Goal: Information Seeking & Learning: Learn about a topic

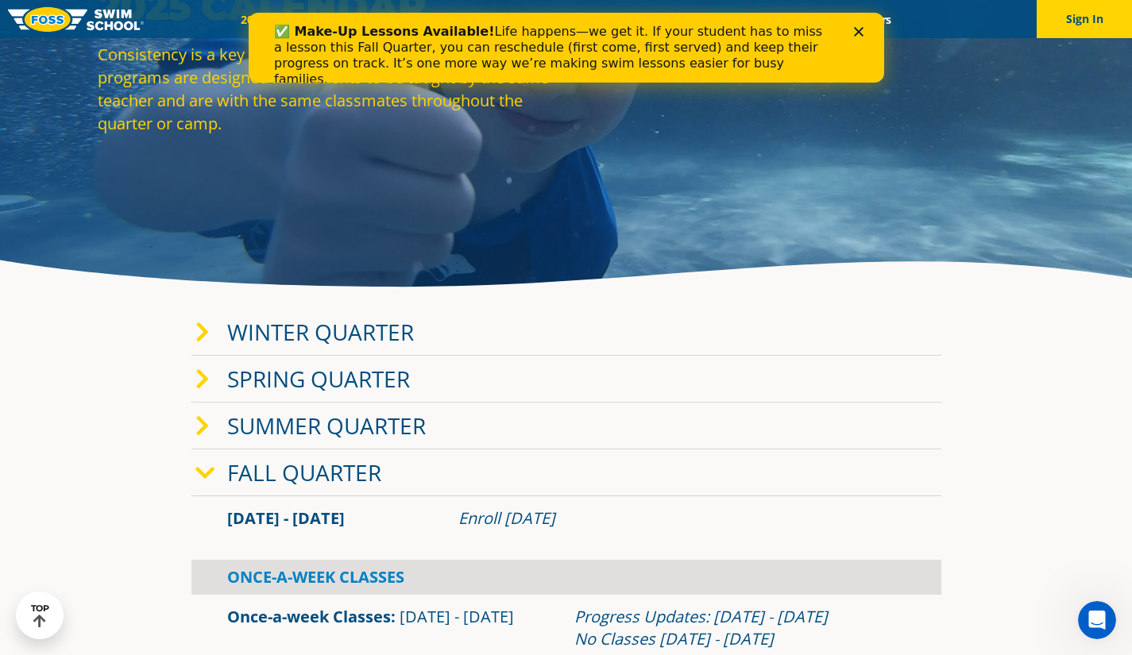
click at [276, 338] on link "Winter Quarter" at bounding box center [320, 332] width 187 height 30
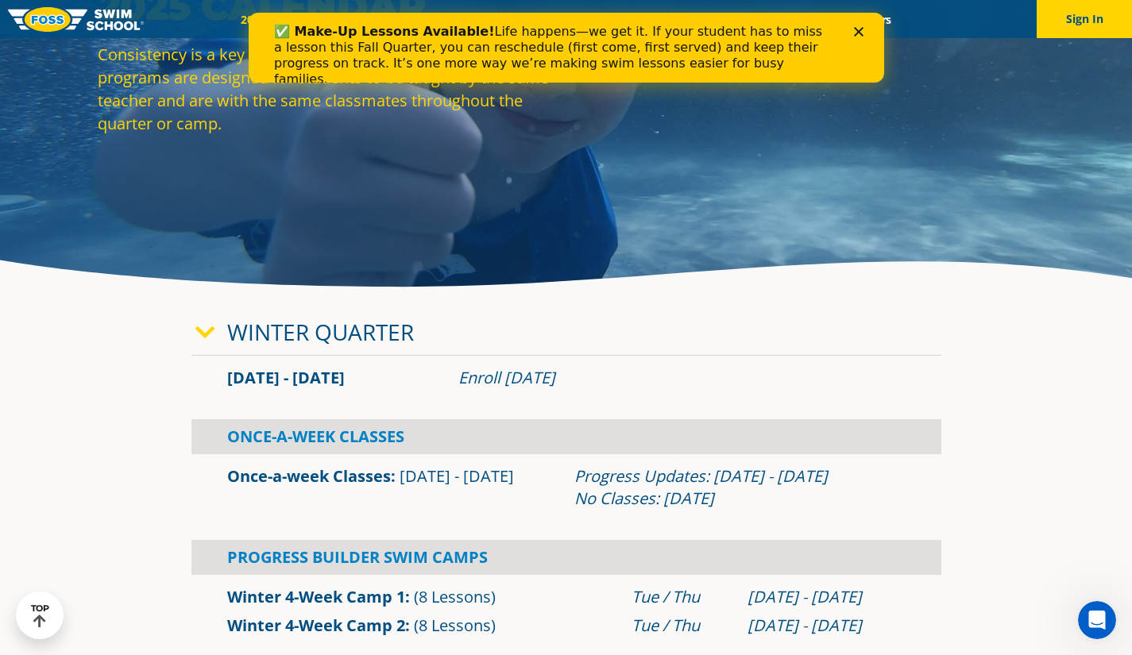
click at [251, 338] on link "Winter Quarter" at bounding box center [320, 332] width 187 height 30
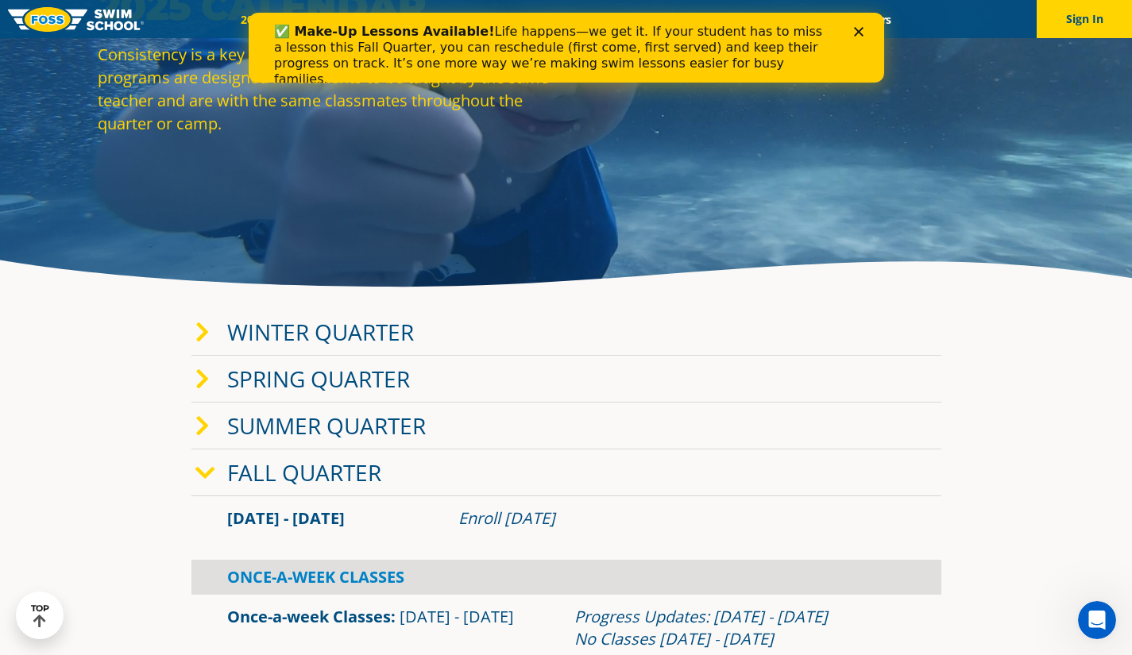
click at [243, 365] on link "Spring Quarter" at bounding box center [318, 379] width 183 height 30
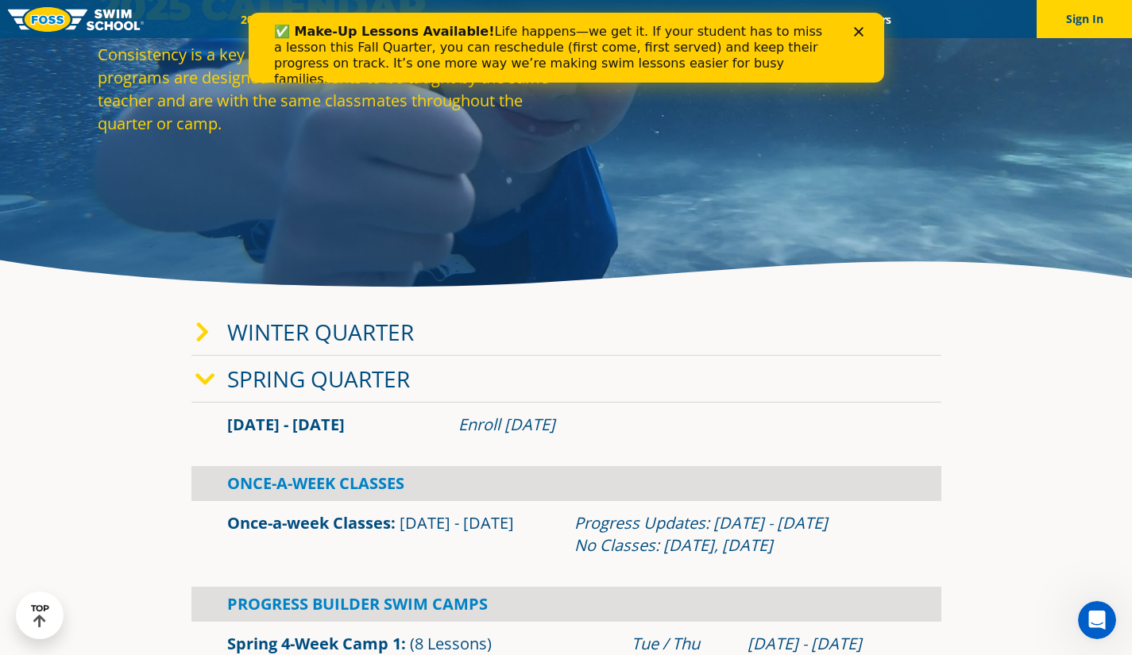
click at [235, 383] on link "Spring Quarter" at bounding box center [318, 379] width 183 height 30
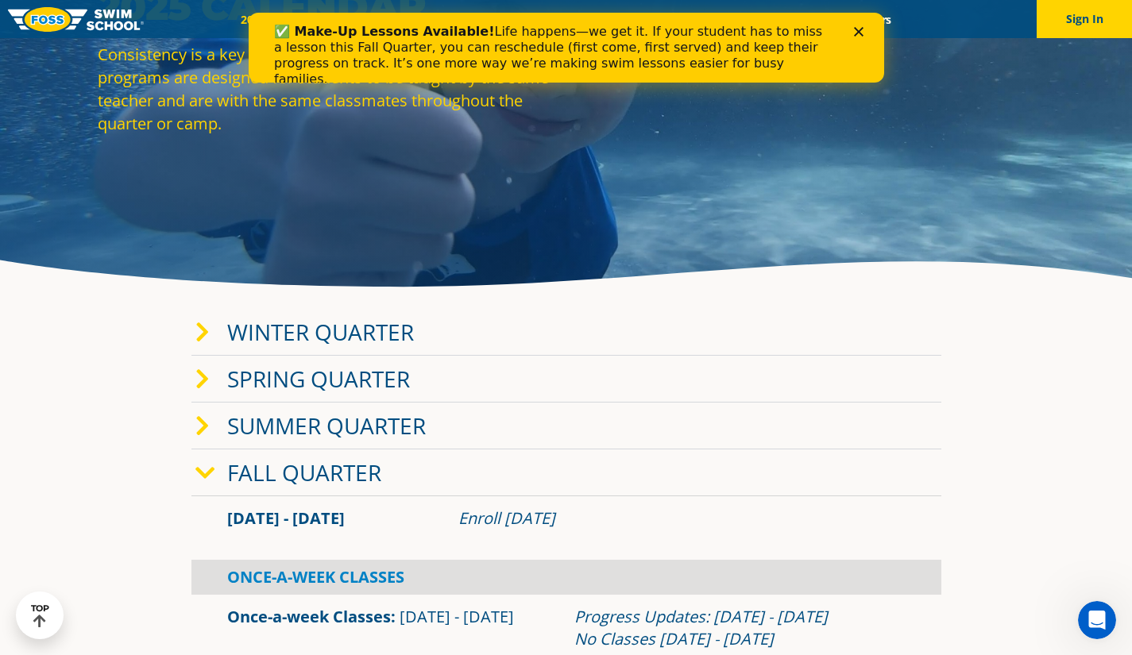
click at [280, 474] on link "Fall Quarter" at bounding box center [304, 473] width 154 height 30
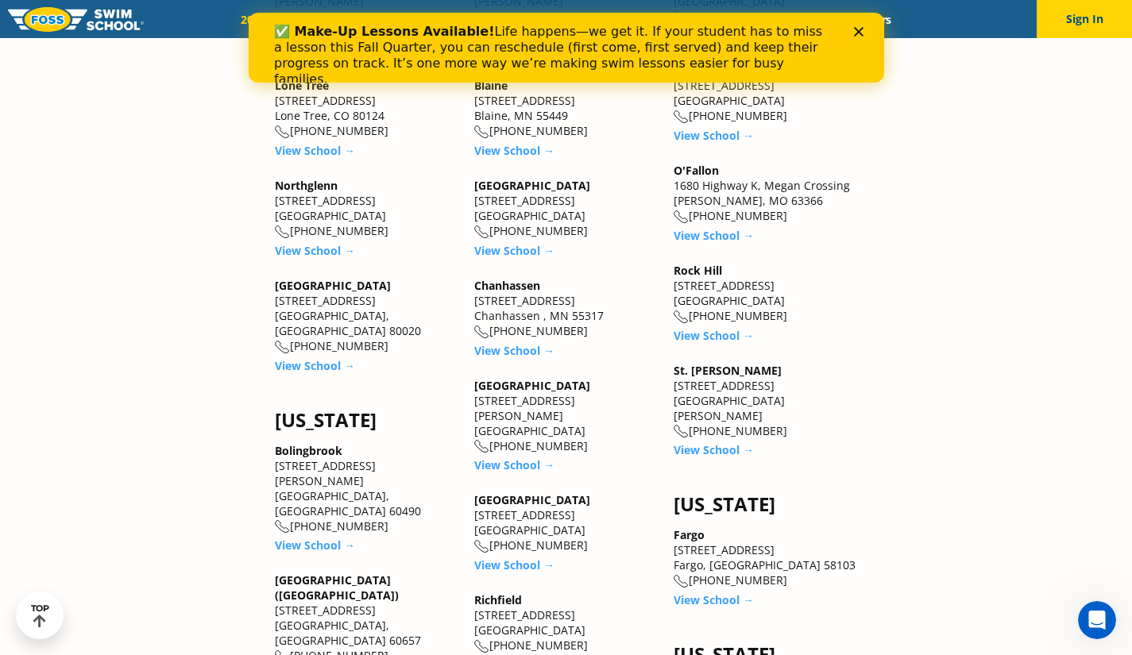
scroll to position [1112, 0]
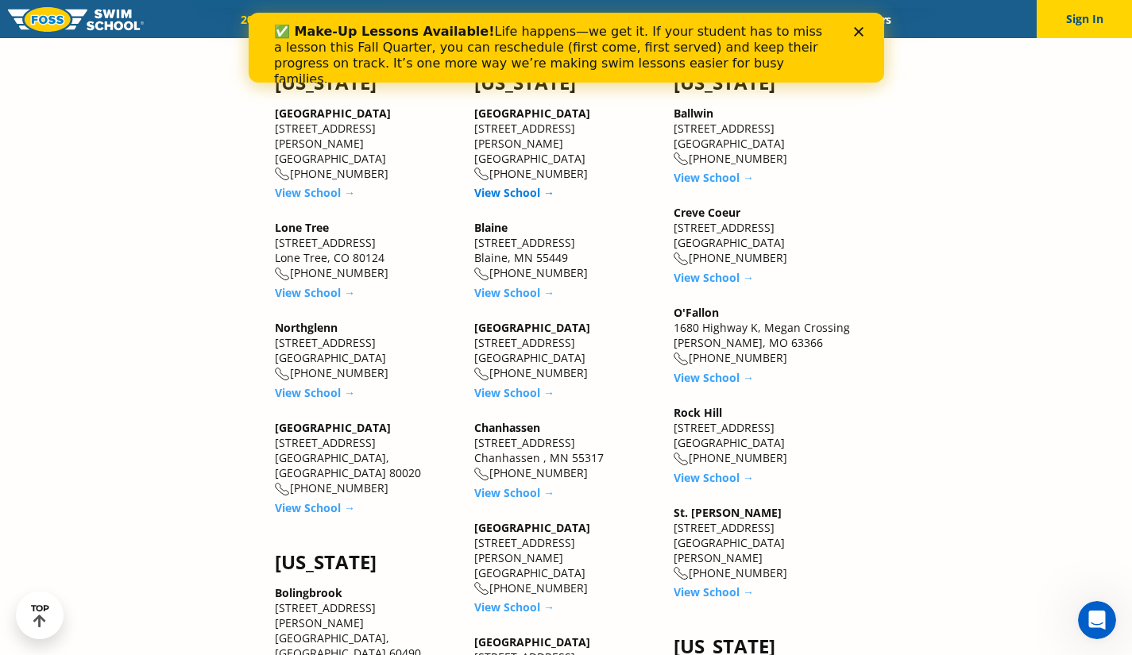
click at [518, 185] on link "View School →" at bounding box center [514, 192] width 80 height 15
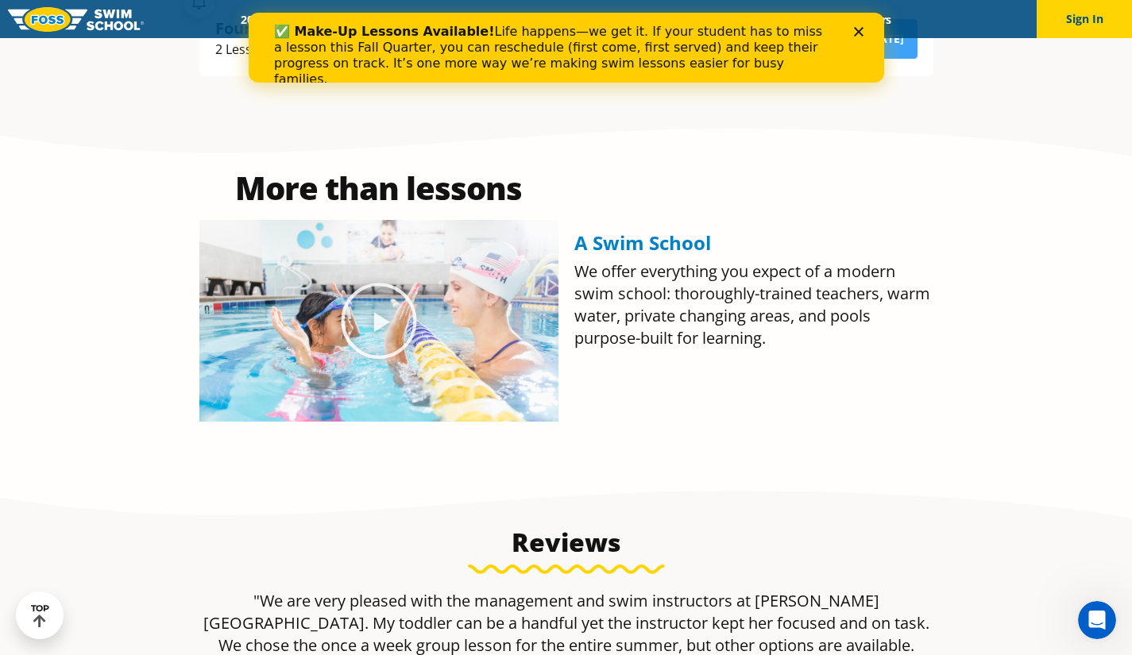
scroll to position [636, 0]
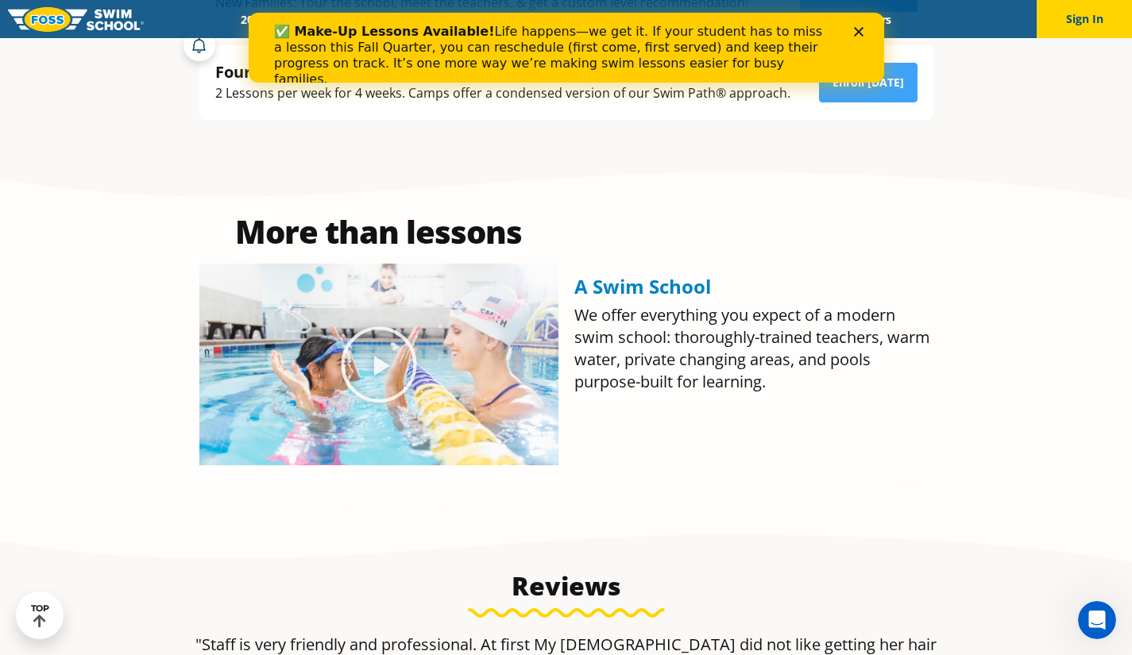
click at [860, 35] on polygon "Close" at bounding box center [858, 32] width 10 height 10
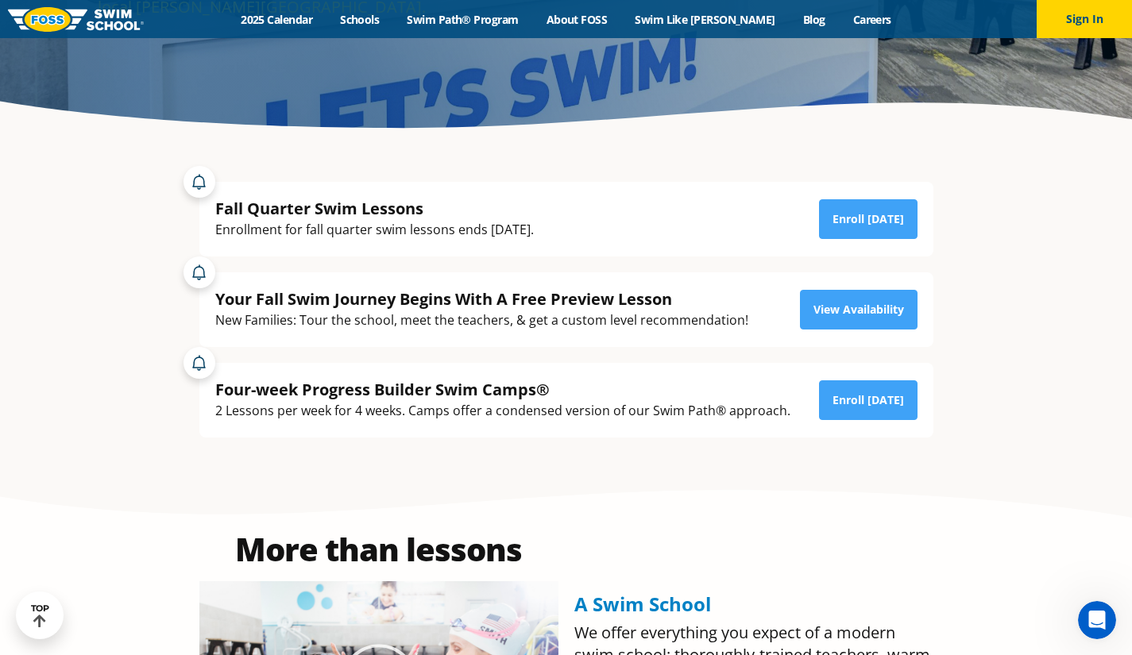
scroll to position [159, 0]
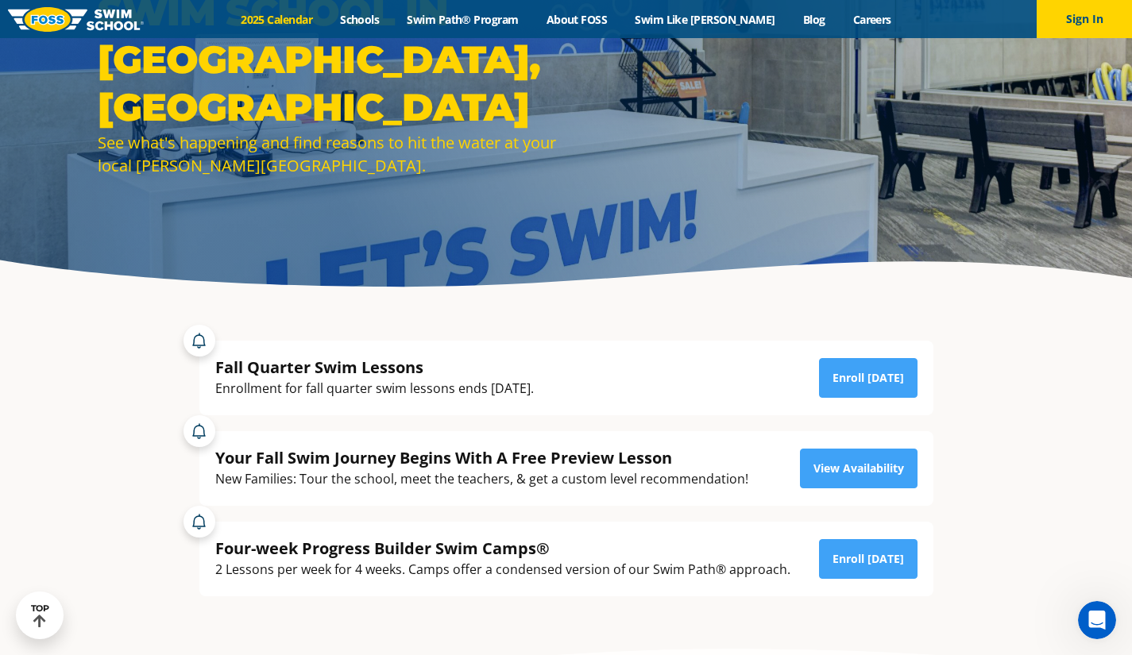
click at [303, 17] on link "2025 Calendar" at bounding box center [276, 19] width 99 height 15
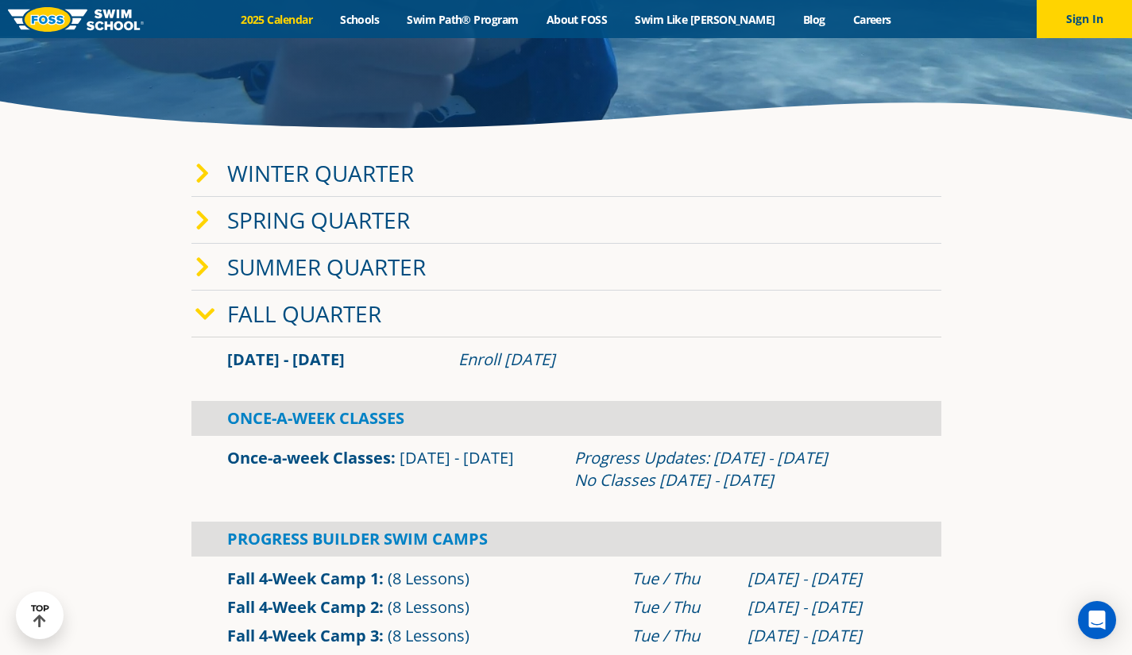
scroll to position [477, 0]
